Goal: Find specific page/section: Find specific page/section

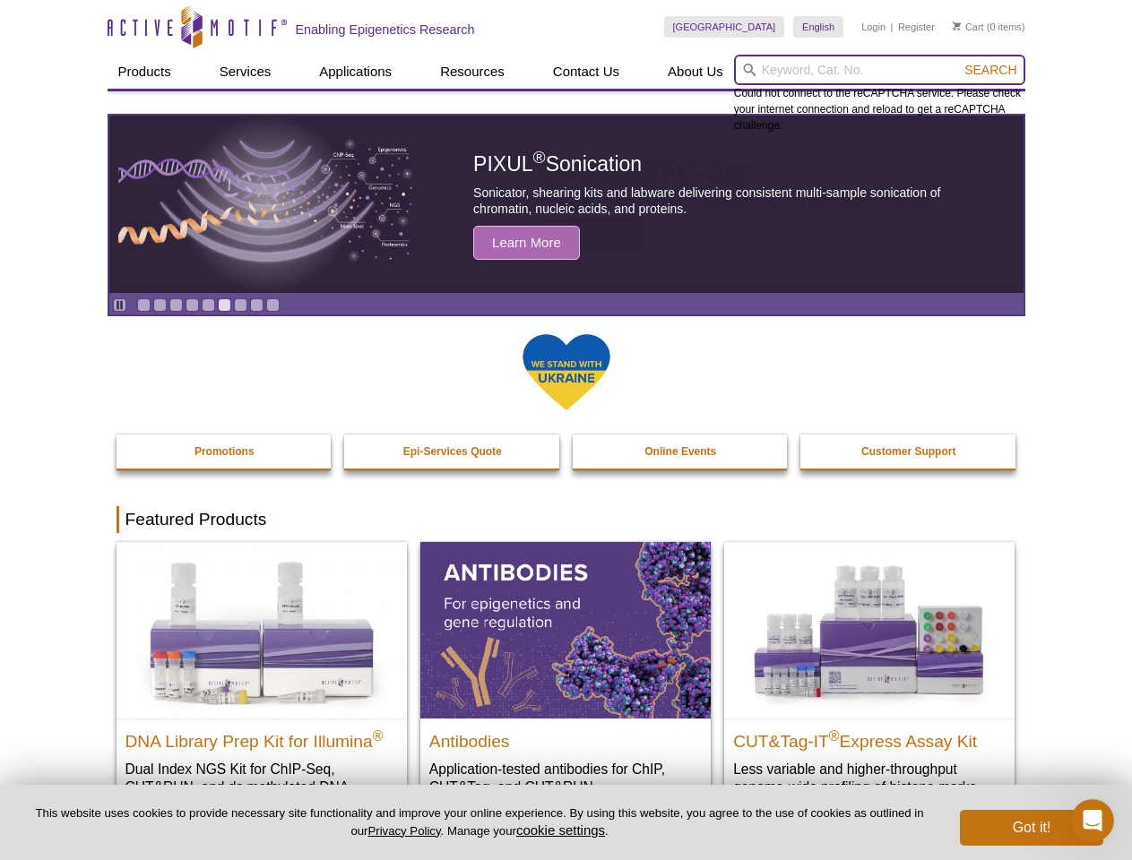
click at [879, 70] on input "search" at bounding box center [879, 70] width 291 height 30
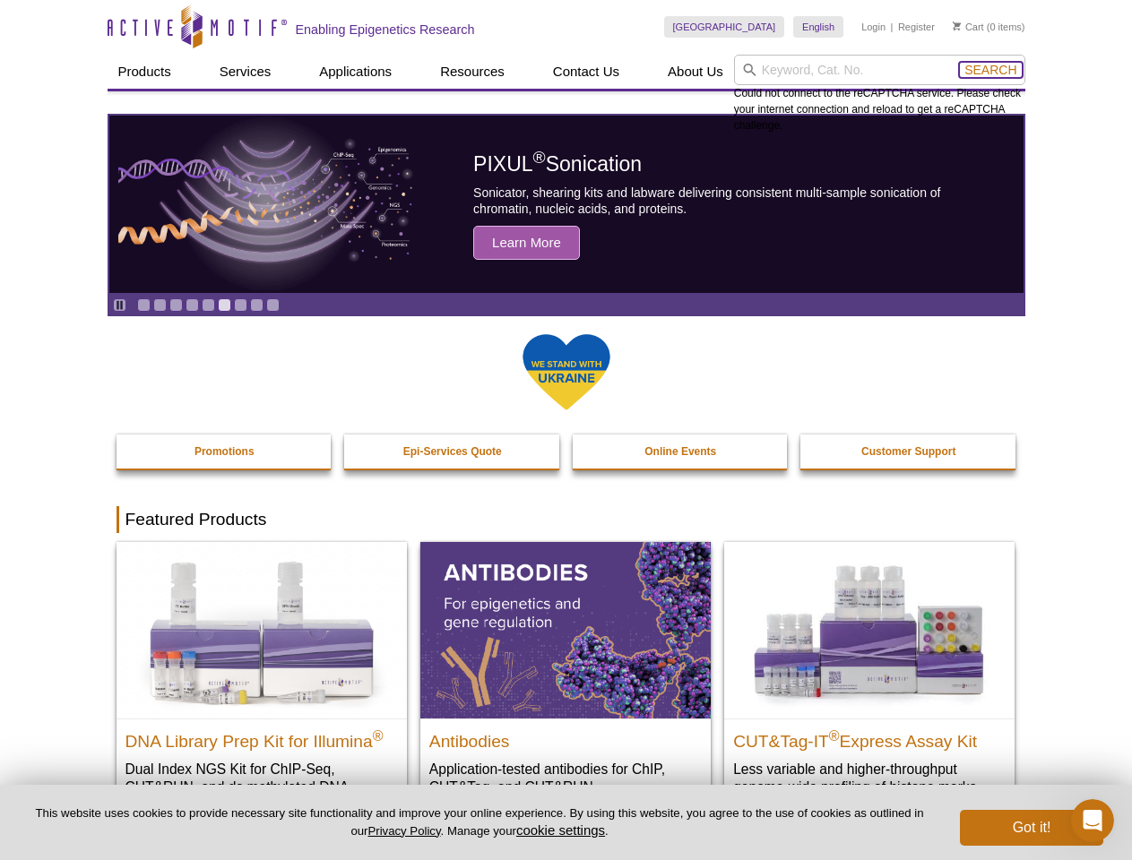
click at [990, 70] on span "Search" at bounding box center [990, 70] width 52 height 14
click at [119, 305] on icon "Pause" at bounding box center [120, 305] width 12 height 12
click at [143, 305] on link "Go to slide 1" at bounding box center [143, 304] width 13 height 13
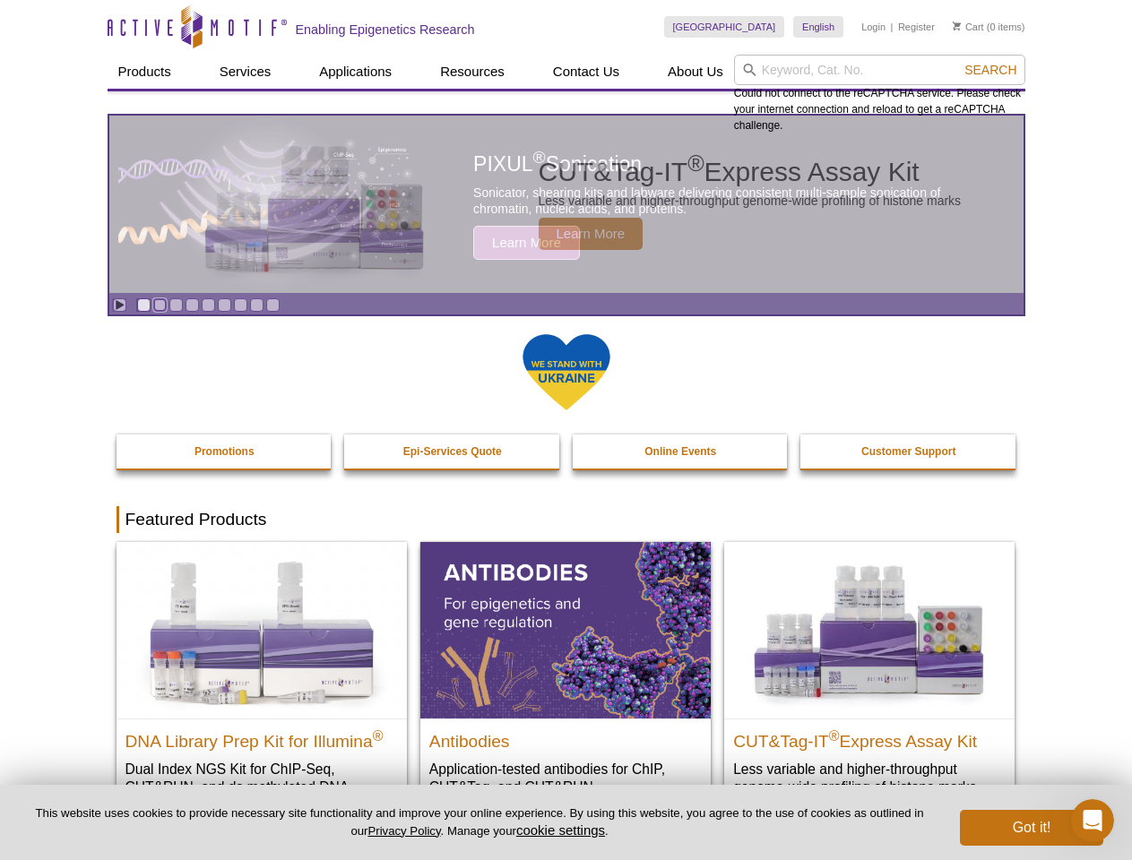
click at [160, 305] on link "Go to slide 2" at bounding box center [159, 304] width 13 height 13
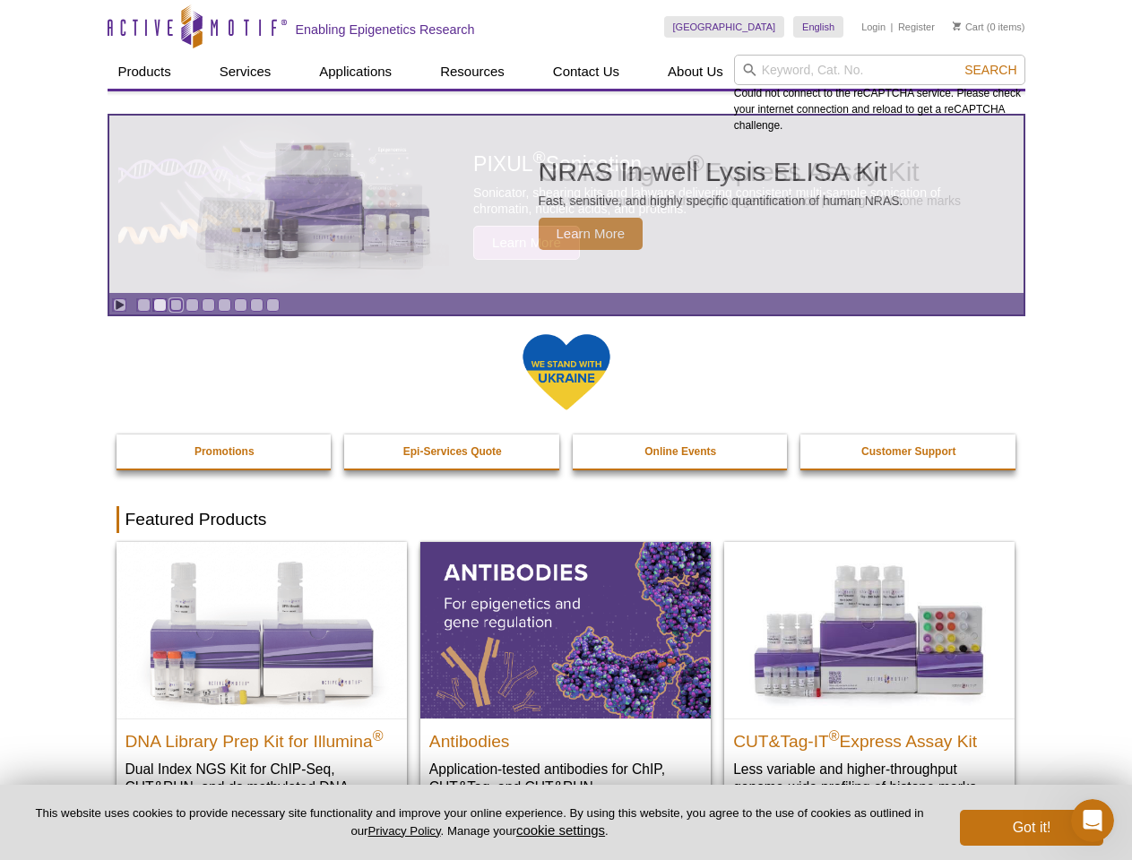
click at [176, 305] on link "Go to slide 3" at bounding box center [175, 304] width 13 height 13
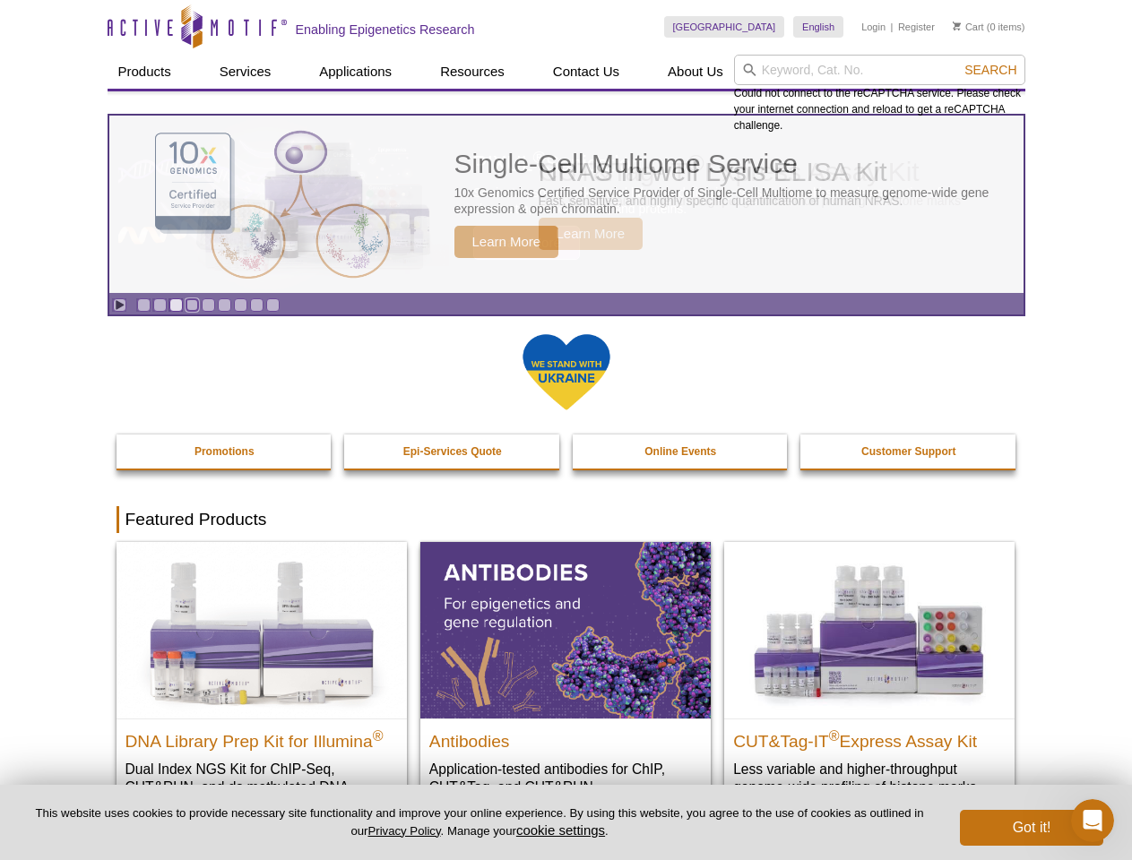
click at [192, 305] on link "Go to slide 4" at bounding box center [192, 304] width 13 height 13
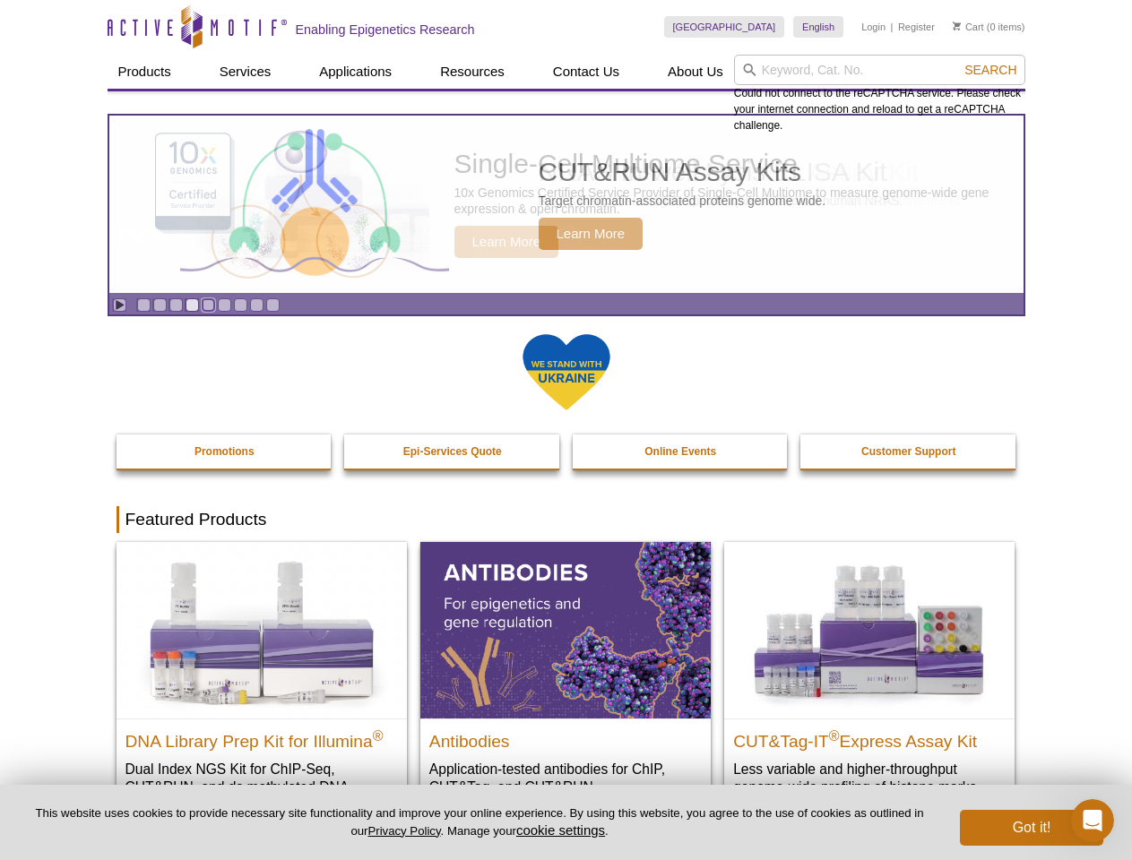
click at [208, 305] on link "Go to slide 5" at bounding box center [208, 304] width 13 height 13
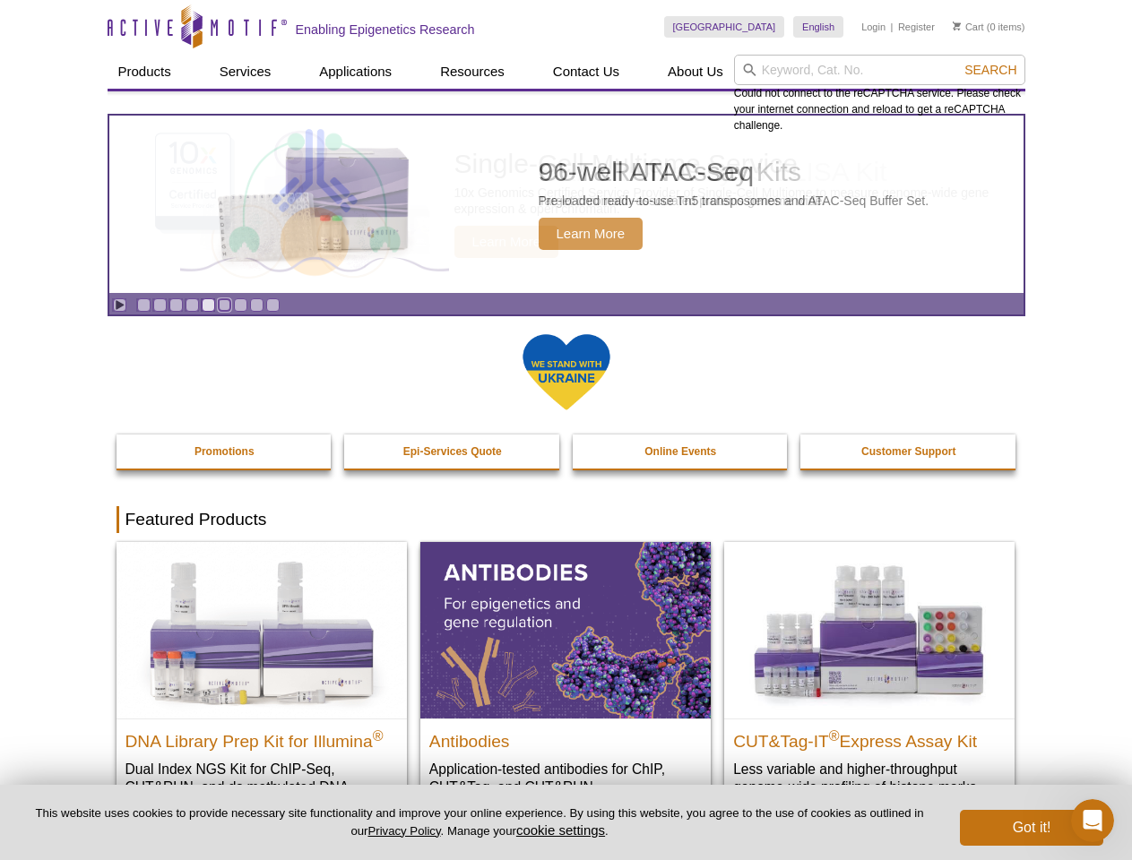
click at [224, 305] on link "Go to slide 6" at bounding box center [224, 304] width 13 height 13
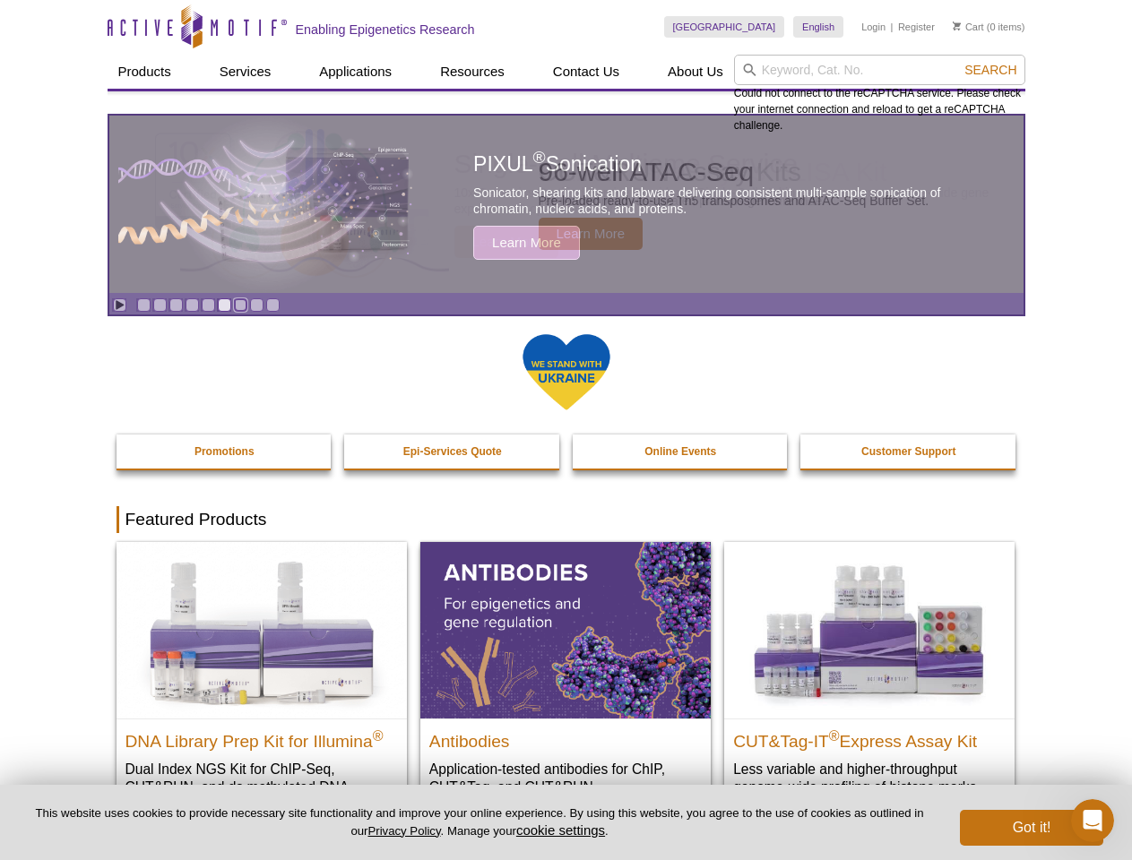
click at [240, 305] on link "Go to slide 7" at bounding box center [240, 304] width 13 height 13
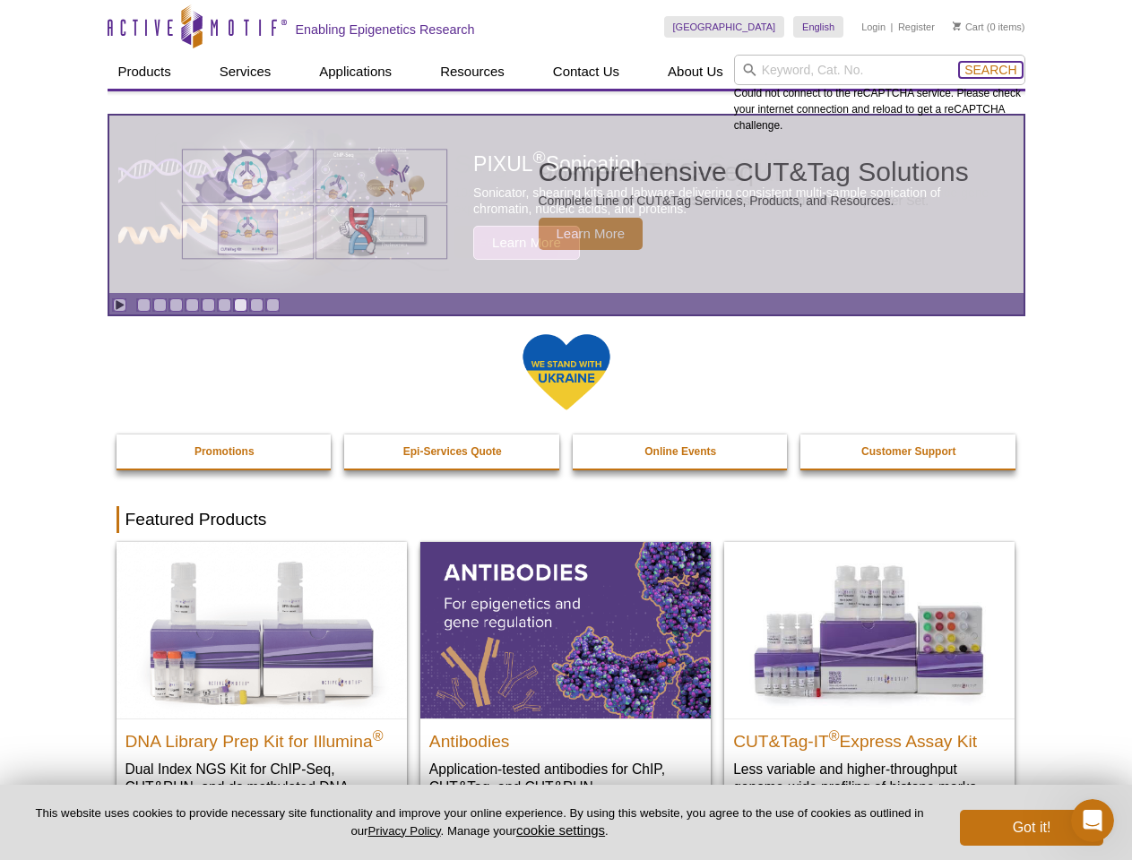
click at [990, 70] on span "Search" at bounding box center [990, 70] width 52 height 14
